Goal: Task Accomplishment & Management: Manage account settings

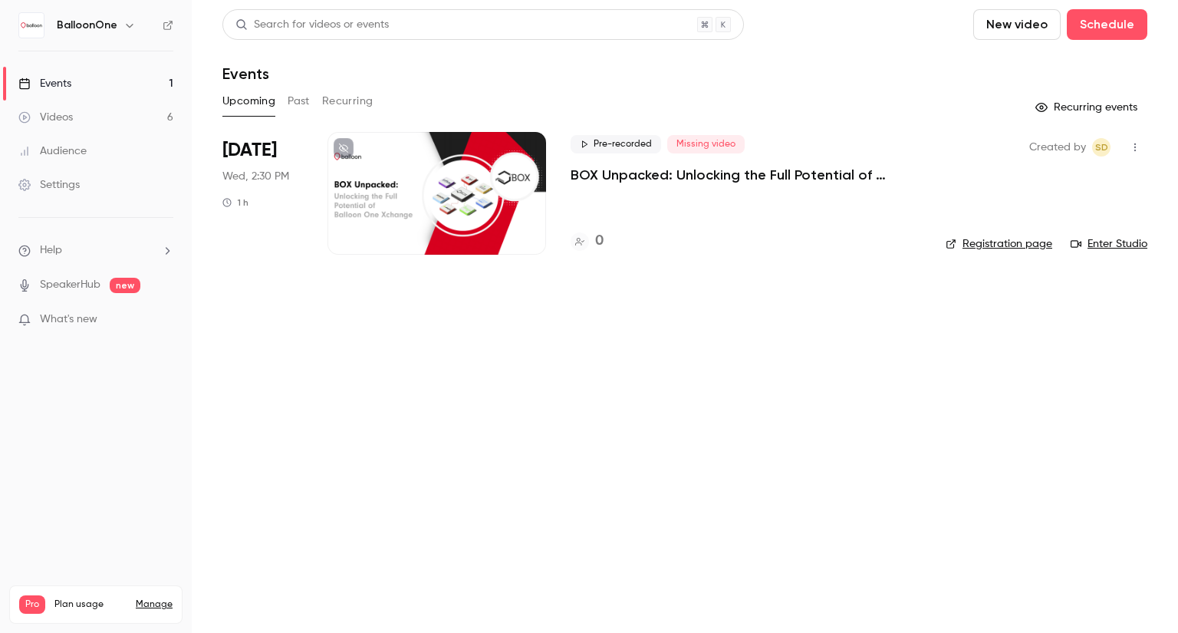
click at [643, 176] on p "BOX Unpacked: Unlocking the Full Potential of Balloon One Xchange" at bounding box center [745, 175] width 350 height 18
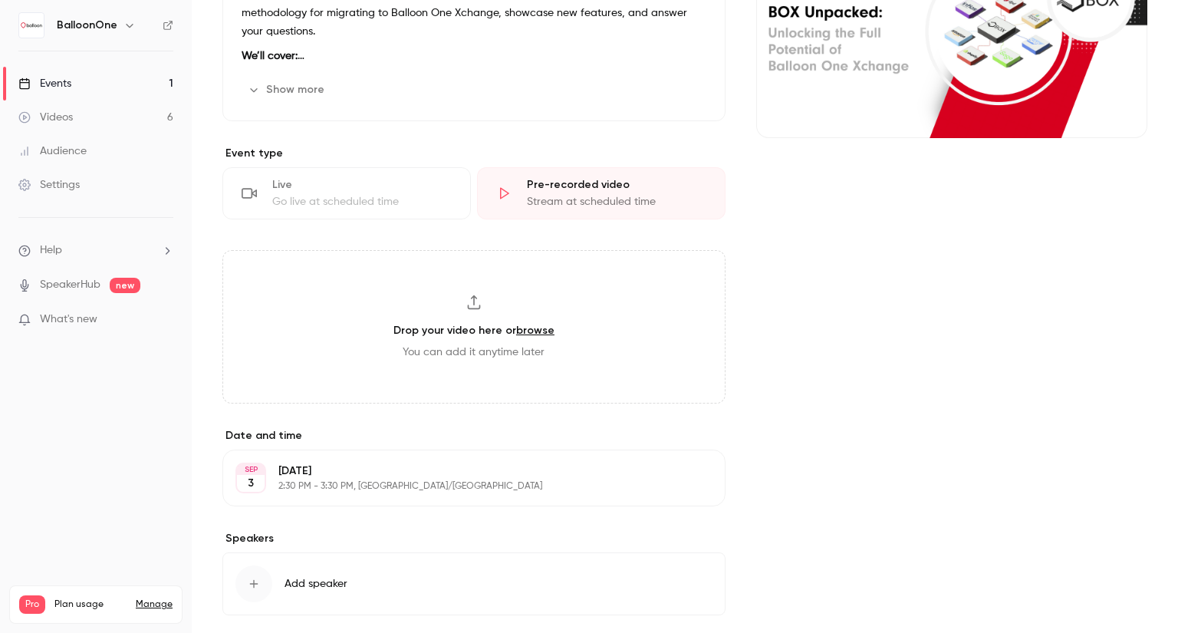
scroll to position [315, 0]
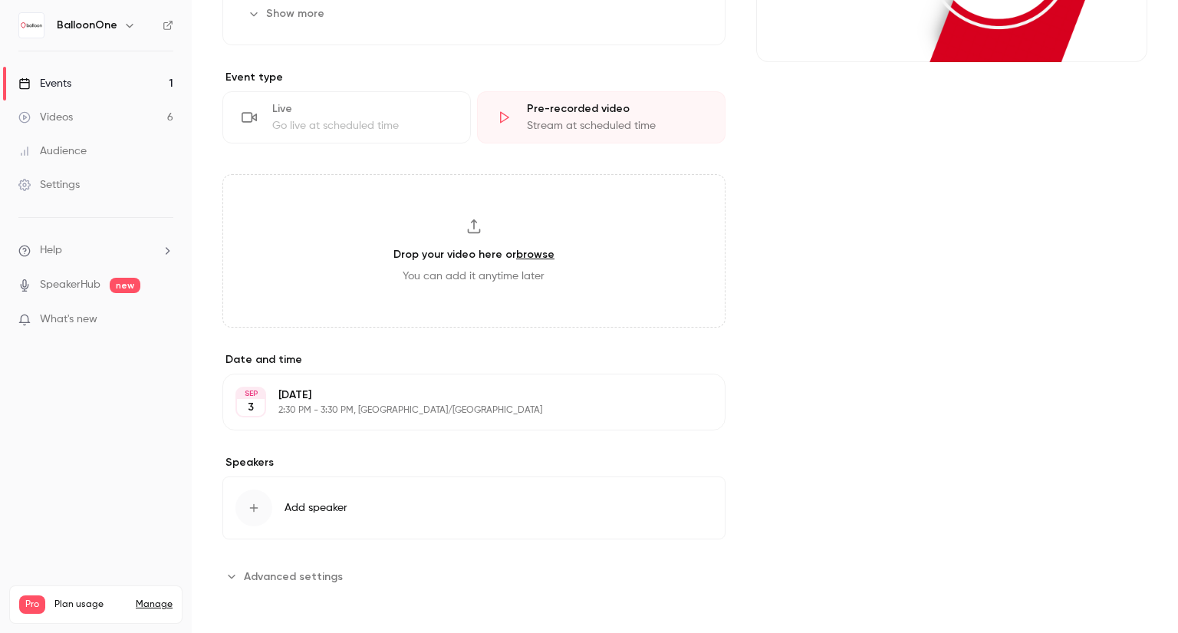
click at [445, 513] on button "Add speaker" at bounding box center [473, 507] width 503 height 63
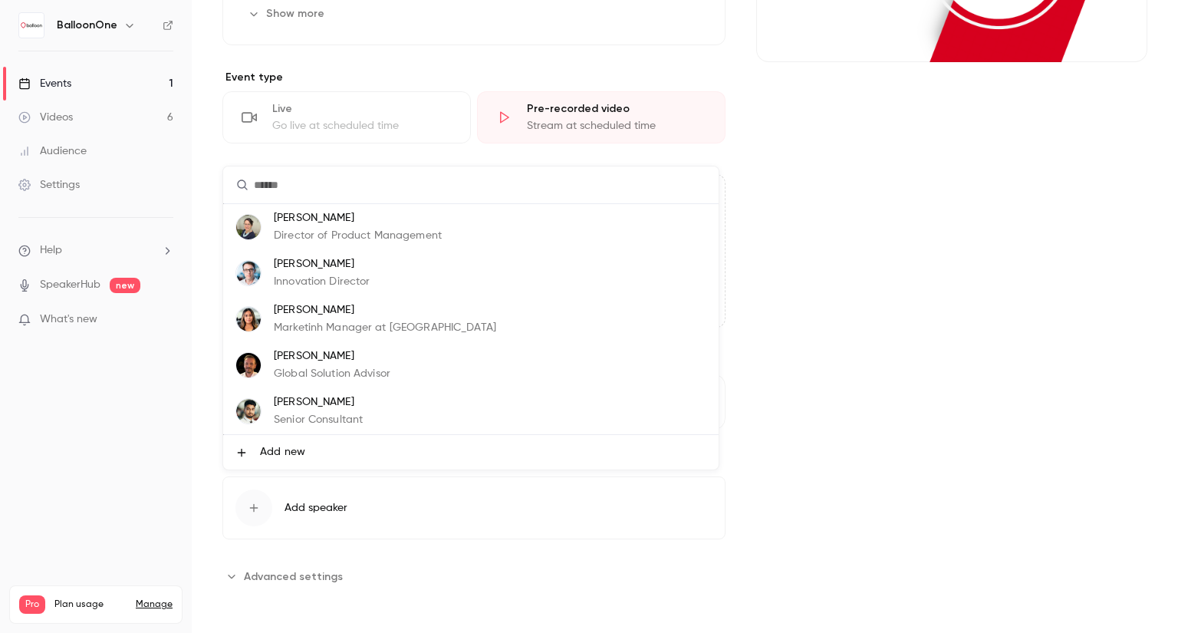
click at [827, 268] on div at bounding box center [589, 316] width 1178 height 633
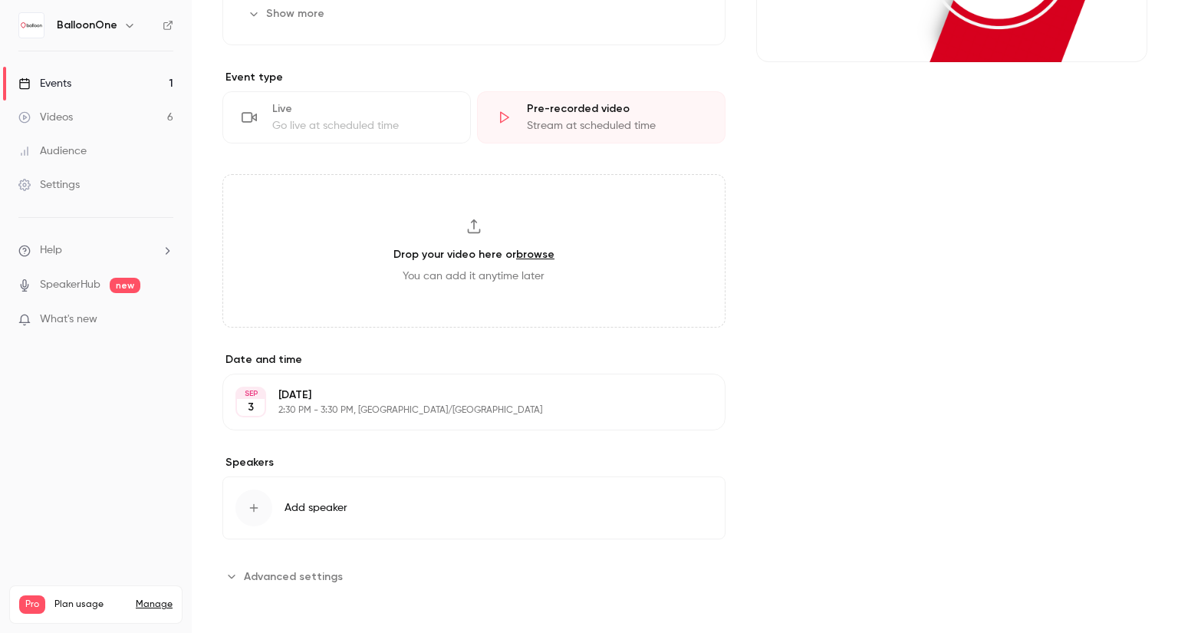
click at [54, 85] on div "Events" at bounding box center [44, 83] width 53 height 15
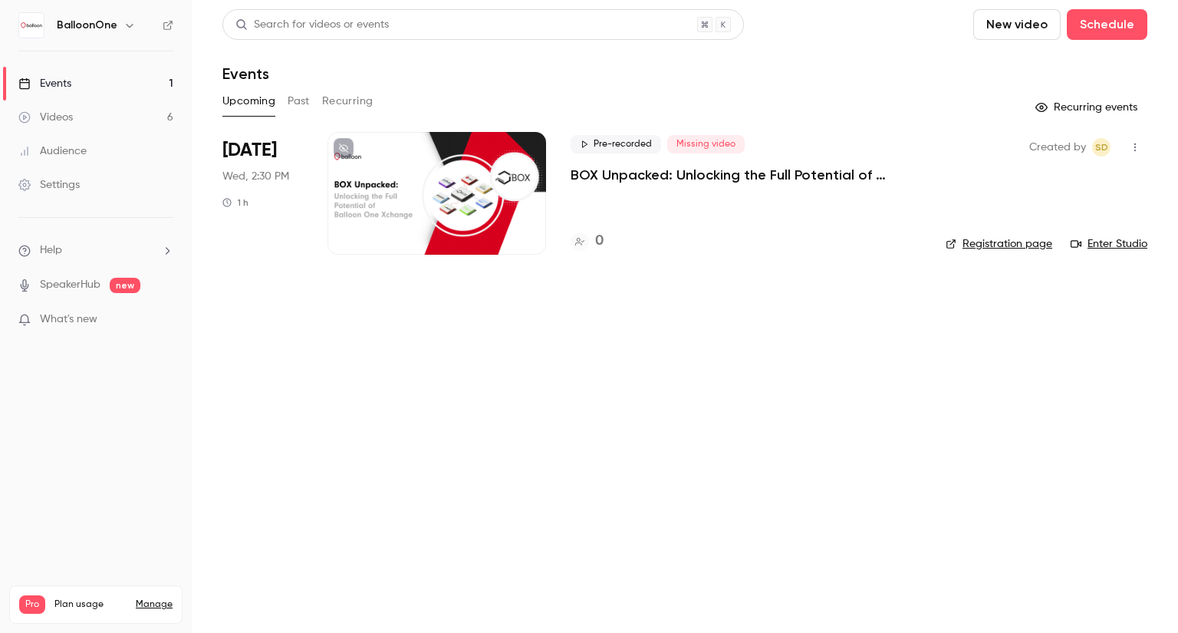
click at [303, 97] on button "Past" at bounding box center [299, 101] width 22 height 25
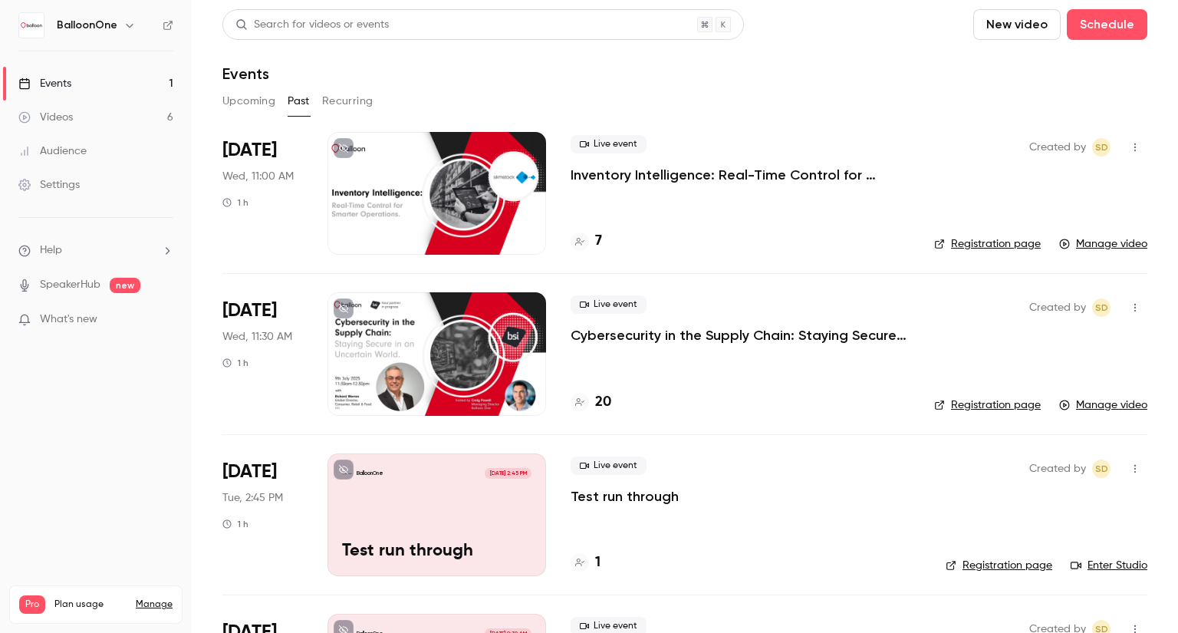
click at [961, 240] on link "Registration page" at bounding box center [987, 243] width 107 height 15
click at [599, 236] on h4 "7" at bounding box center [598, 241] width 7 height 21
click at [605, 401] on h4 "20" at bounding box center [603, 402] width 16 height 21
click at [1129, 466] on icon "button" at bounding box center [1135, 468] width 12 height 11
click at [1051, 598] on div "Delete" at bounding box center [1064, 605] width 117 height 15
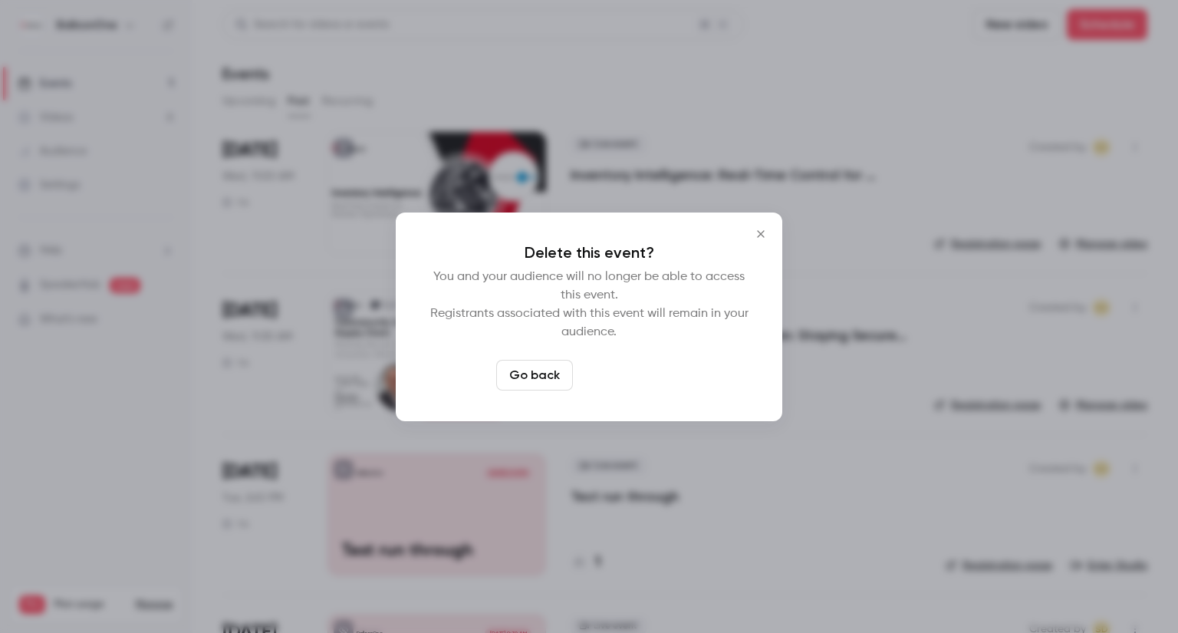
click at [656, 378] on button "Delete event" at bounding box center [630, 375] width 103 height 31
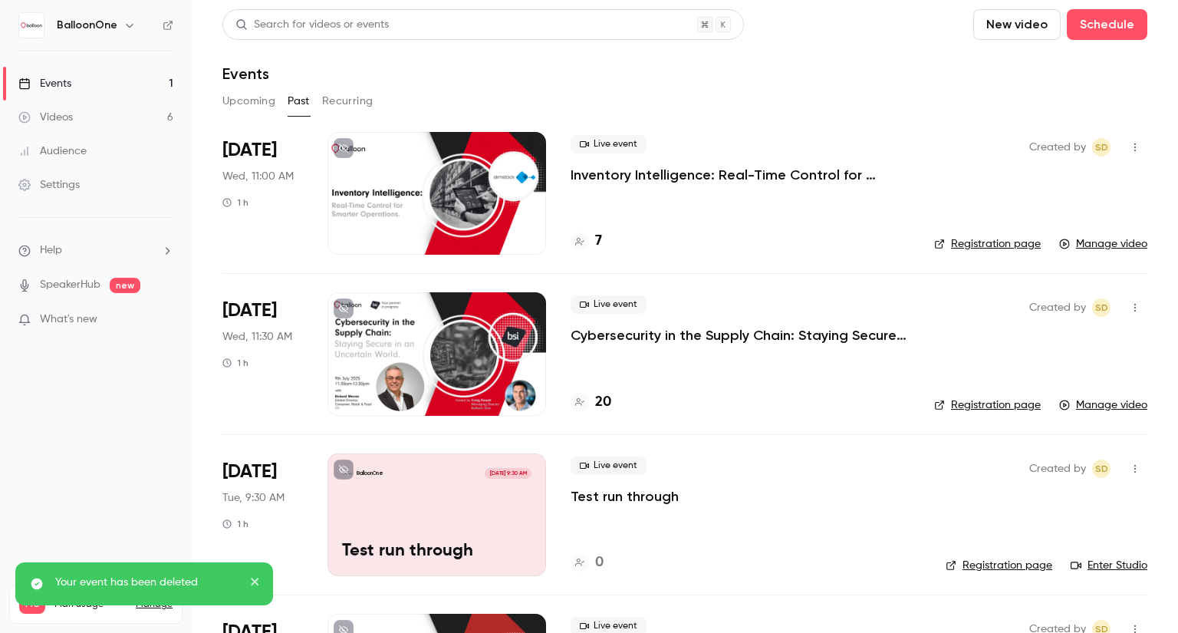
scroll to position [230, 0]
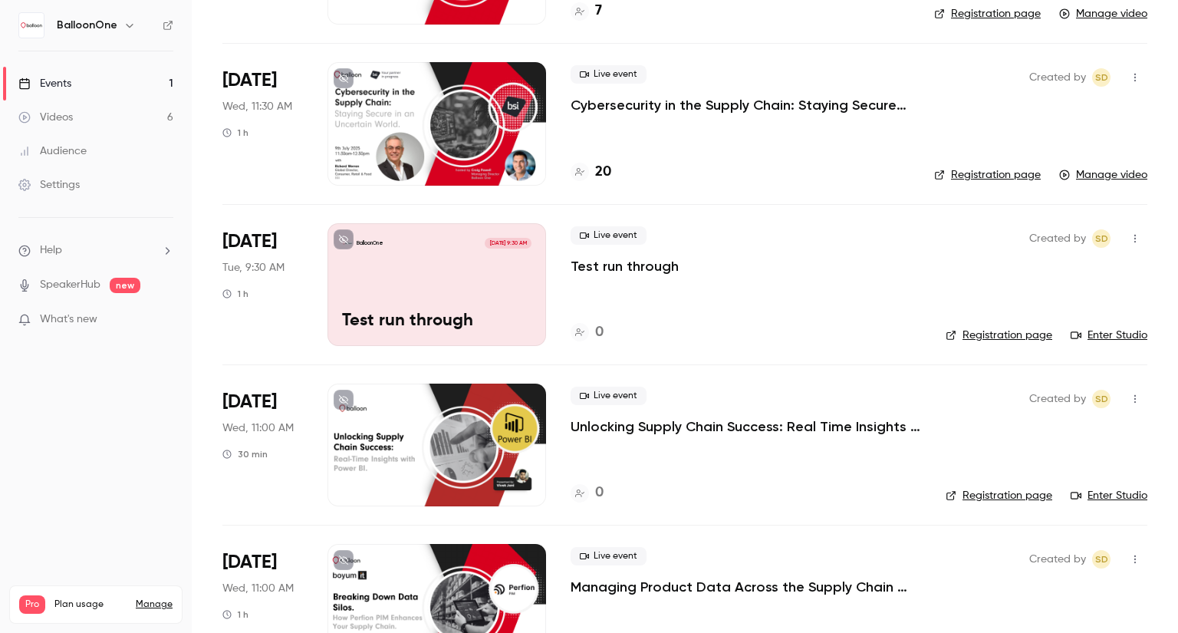
click at [1134, 398] on icon "button" at bounding box center [1135, 399] width 2 height 8
click at [1046, 544] on li "Delete" at bounding box center [1052, 557] width 166 height 40
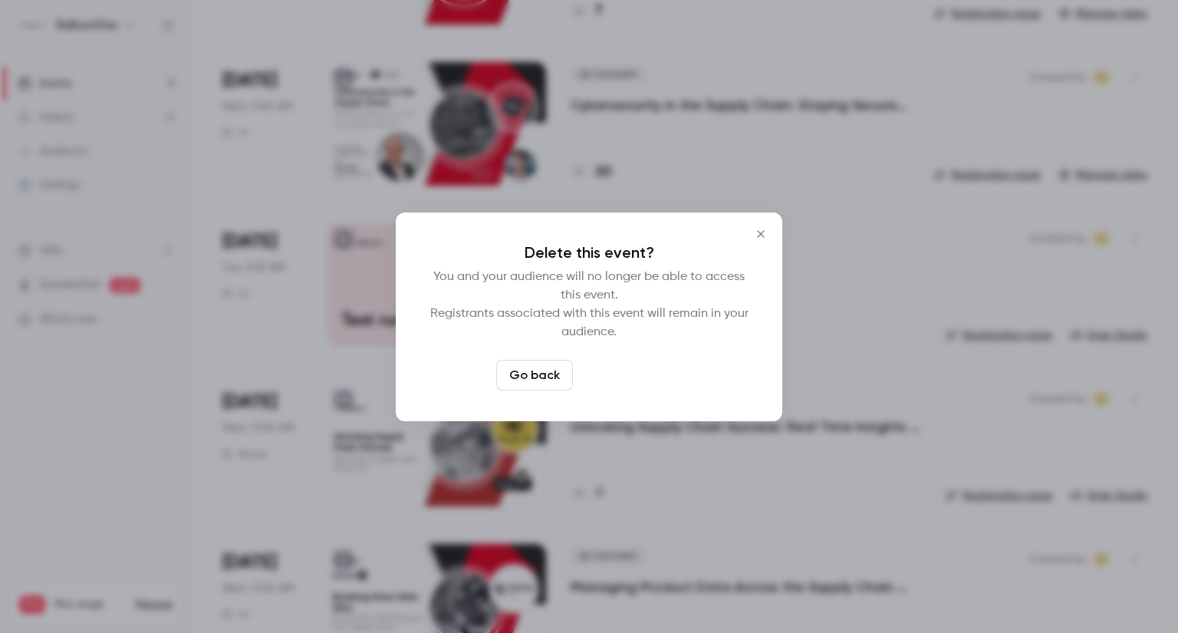
click at [640, 375] on button "Delete event" at bounding box center [630, 375] width 103 height 31
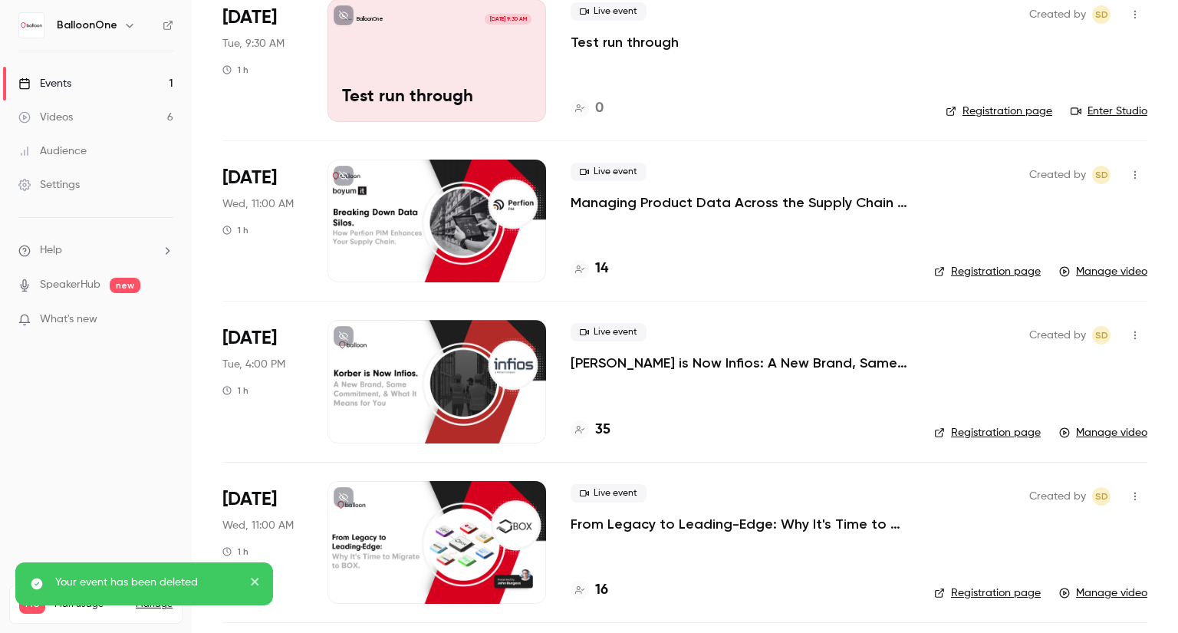
scroll to position [460, 0]
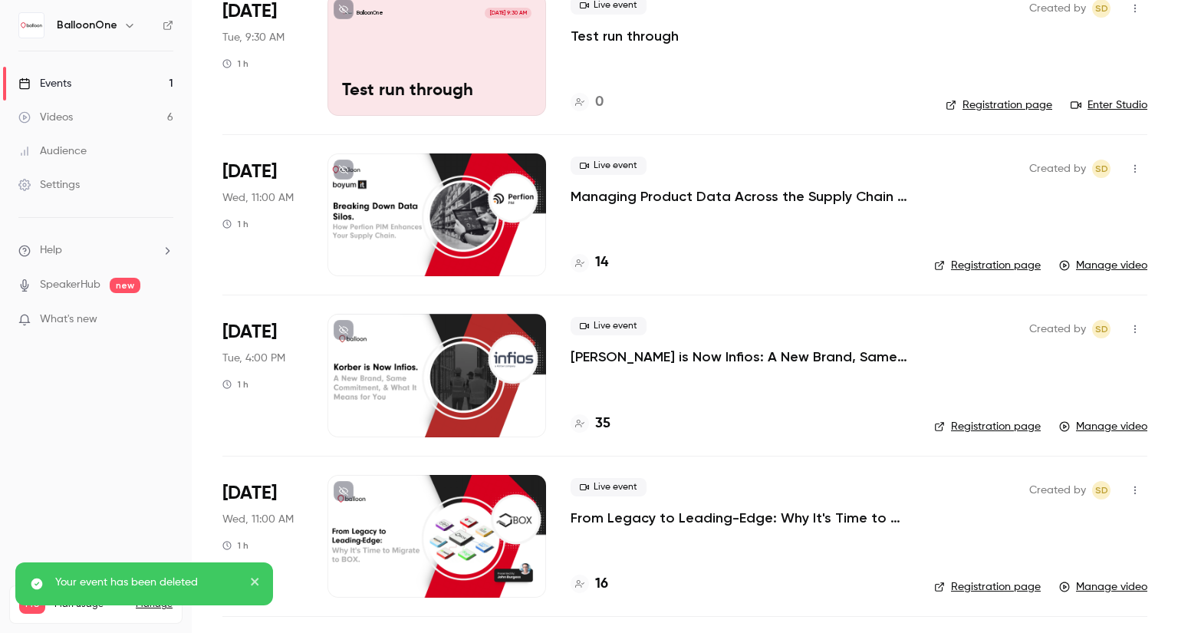
click at [666, 513] on p "From Legacy to Leading-Edge: Why It's Time to Migrate to BOX" at bounding box center [739, 517] width 339 height 18
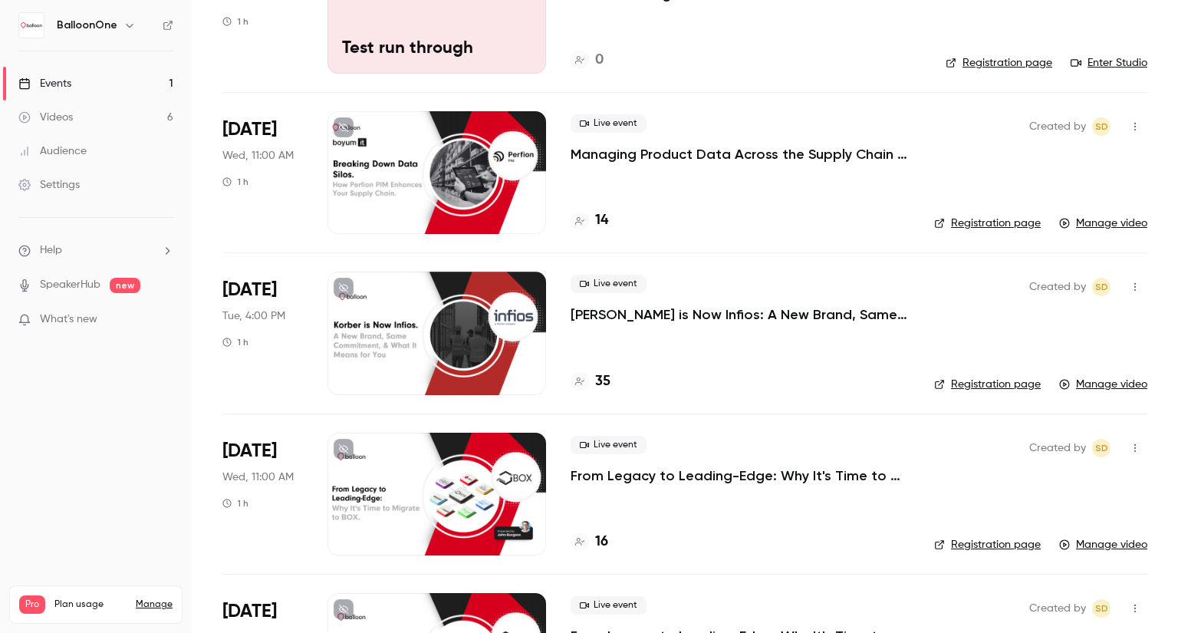
scroll to position [537, 0]
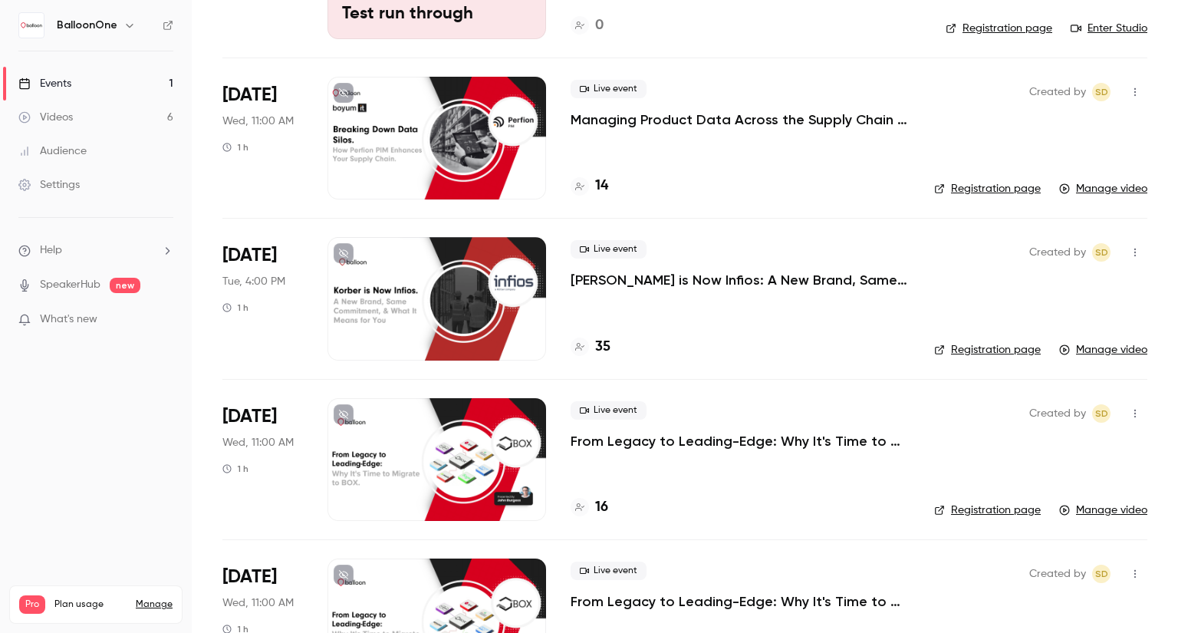
click at [946, 507] on link "Registration page" at bounding box center [987, 509] width 107 height 15
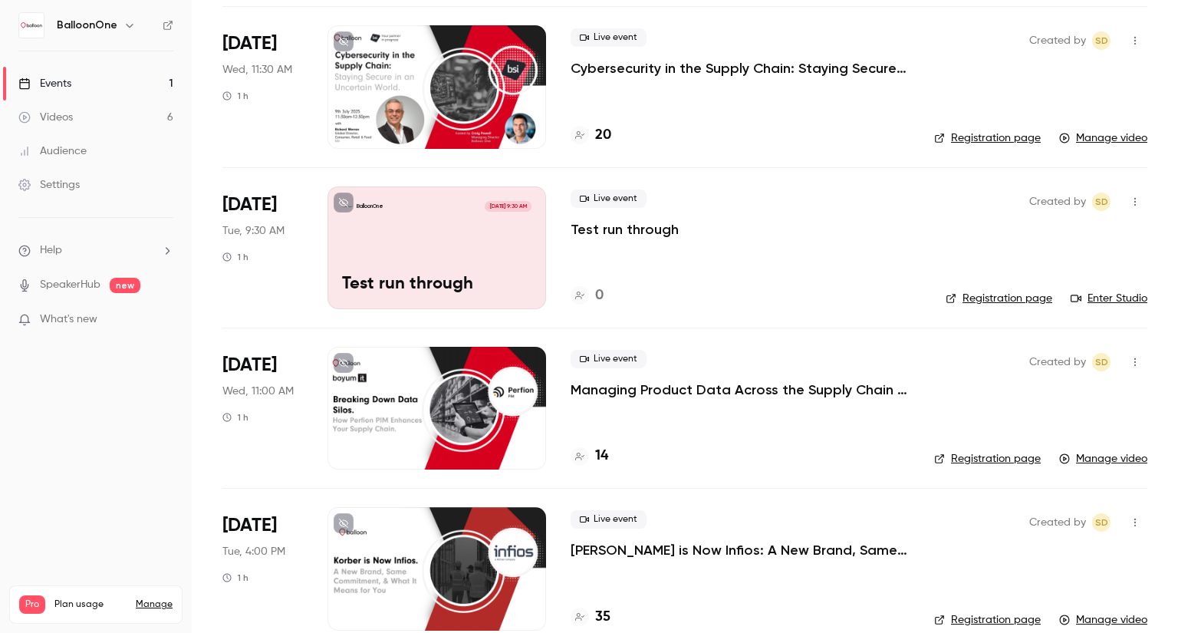
scroll to position [0, 0]
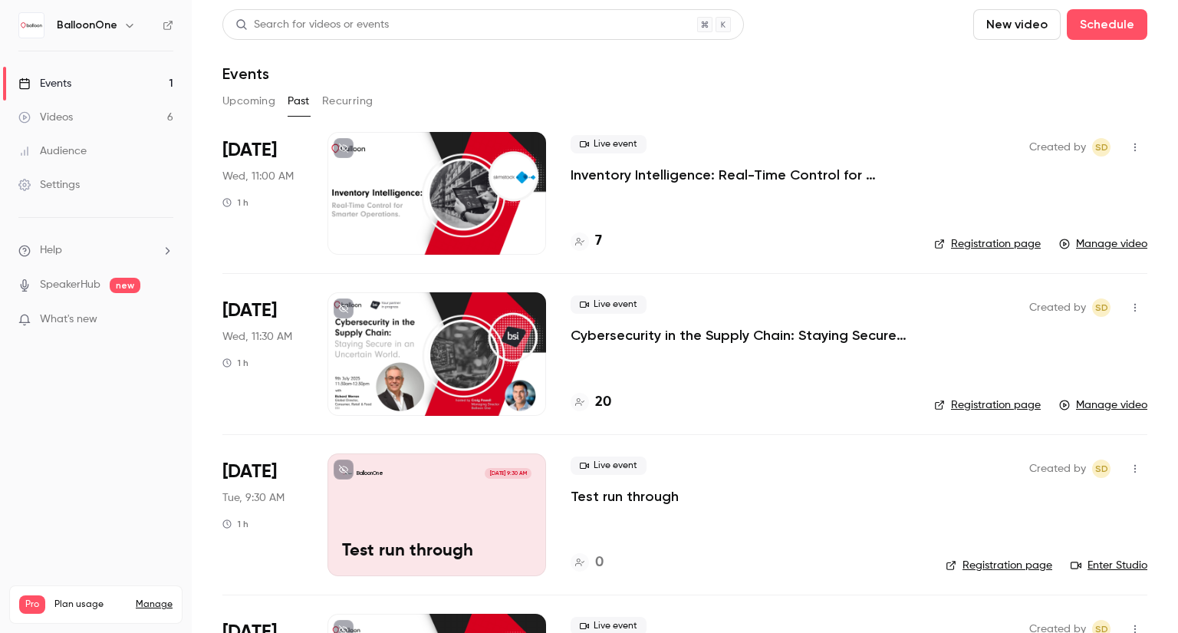
click at [134, 90] on link "Events 1" at bounding box center [96, 84] width 192 height 34
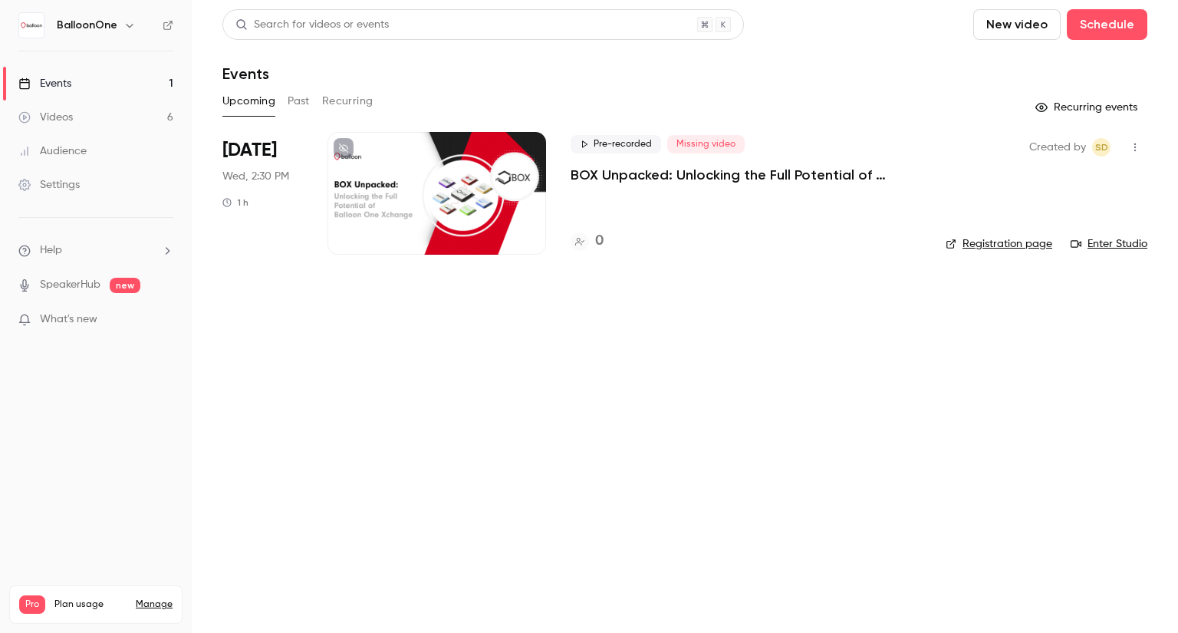
click at [604, 171] on p "BOX Unpacked: Unlocking the Full Potential of Balloon One Xchange" at bounding box center [745, 175] width 350 height 18
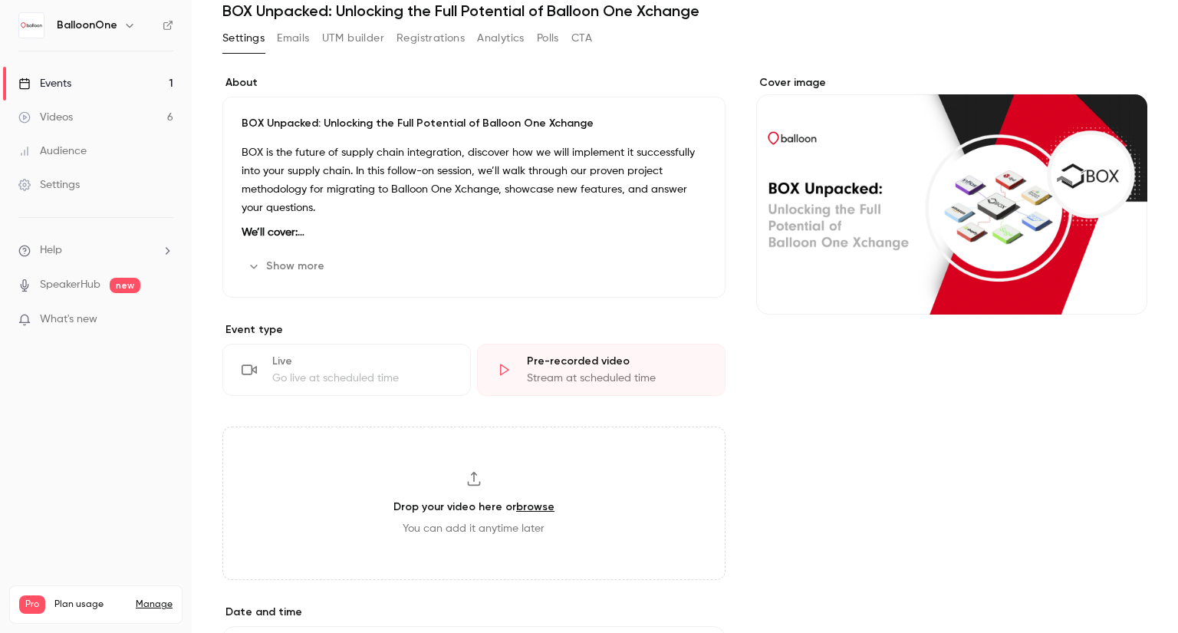
scroll to position [77, 0]
